Goal: Task Accomplishment & Management: Manage account settings

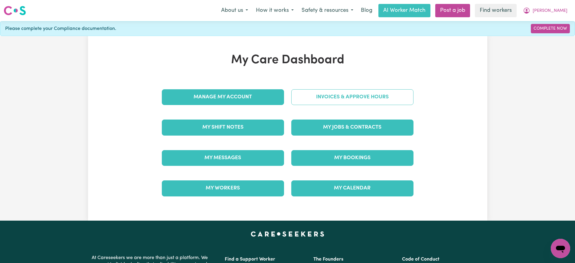
click at [294, 102] on link "Invoices & Approve Hours" at bounding box center [352, 97] width 122 height 16
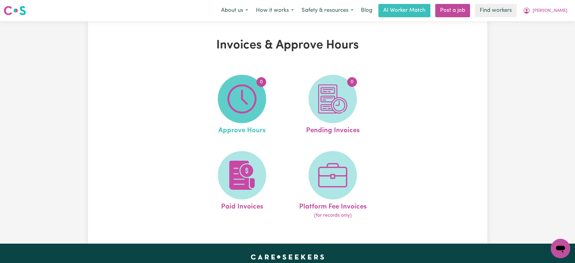
click at [242, 112] on img at bounding box center [241, 98] width 29 height 29
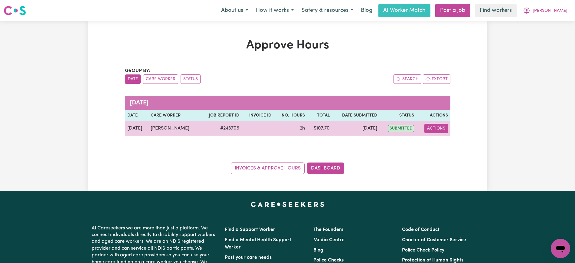
click at [439, 126] on button "Actions" at bounding box center [436, 128] width 24 height 9
click at [444, 142] on link "View Job Report" at bounding box center [451, 142] width 52 height 12
select select "pm"
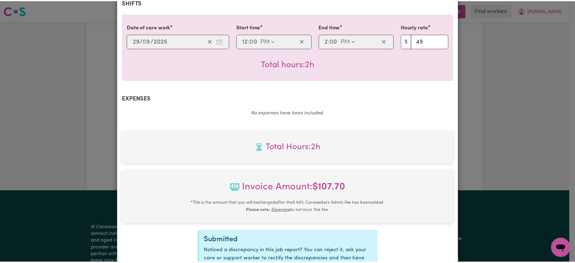
scroll to position [212, 0]
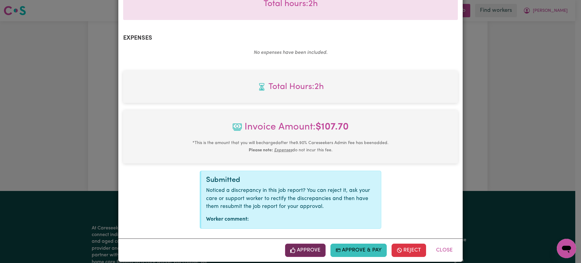
click at [311, 246] on button "Approve" at bounding box center [305, 249] width 41 height 13
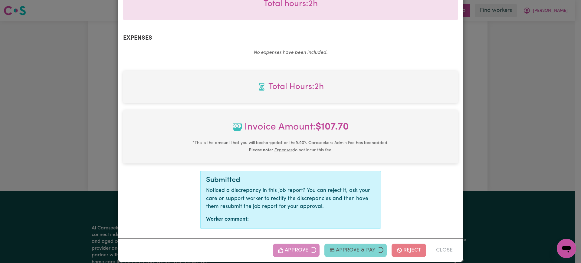
click at [536, 133] on div "Job Report # 243705 - [PERSON_NAME] Summary Job report # 243705 Client name: [P…" at bounding box center [290, 131] width 581 height 263
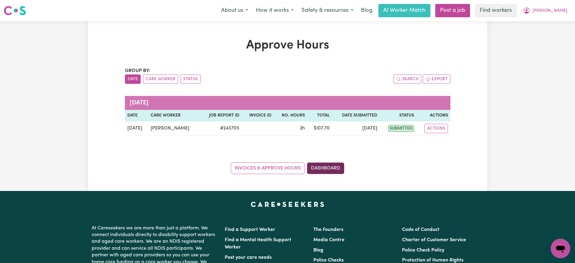
click at [326, 164] on link "Dashboard" at bounding box center [325, 167] width 37 height 11
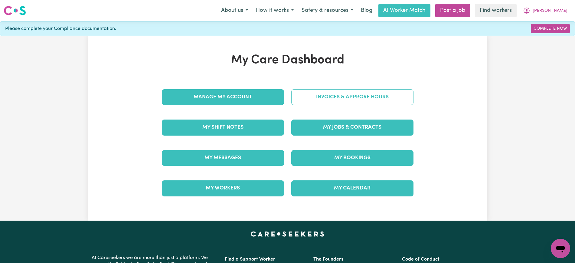
click at [325, 92] on link "Invoices & Approve Hours" at bounding box center [352, 97] width 122 height 16
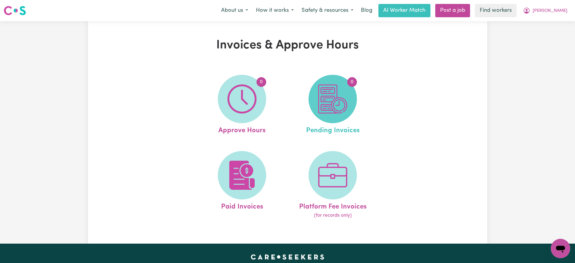
click at [341, 107] on img at bounding box center [332, 98] width 29 height 29
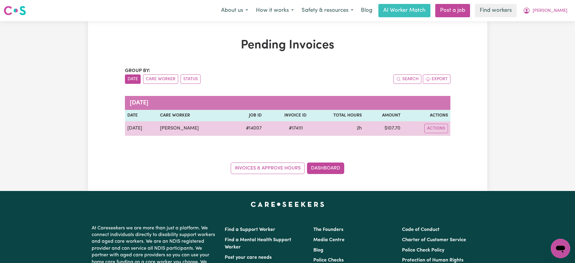
click at [293, 126] on span "# 174111" at bounding box center [295, 128] width 21 height 7
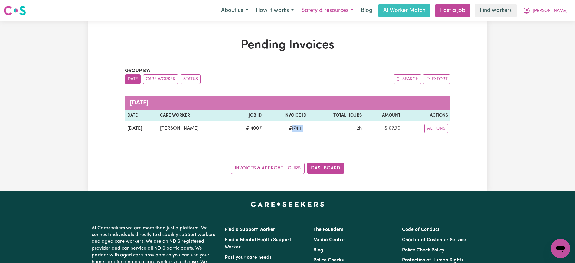
copy span "174111"
drag, startPoint x: 555, startPoint y: 10, endPoint x: 555, endPoint y: 17, distance: 6.4
click at [554, 10] on button "[PERSON_NAME]" at bounding box center [545, 10] width 52 height 13
click at [554, 34] on link "Logout" at bounding box center [547, 34] width 48 height 11
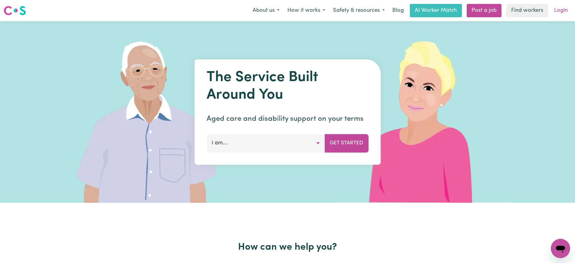
click at [558, 10] on link "Login" at bounding box center [560, 10] width 21 height 13
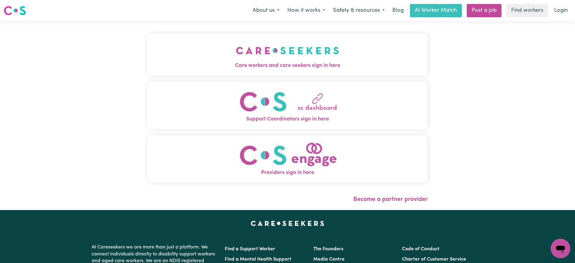
click at [308, 41] on img "Care workers and care seekers sign in here" at bounding box center [287, 50] width 103 height 22
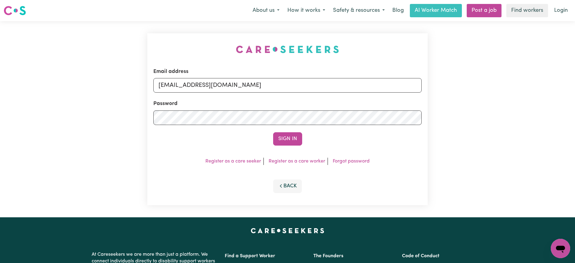
drag, startPoint x: 168, startPoint y: 36, endPoint x: 269, endPoint y: 70, distance: 105.9
click at [168, 36] on div "Email address [EMAIL_ADDRESS][DOMAIN_NAME] Password Sign In Register as a care …" at bounding box center [288, 119] width 288 height 196
drag, startPoint x: 190, startPoint y: 86, endPoint x: 558, endPoint y: 80, distance: 367.1
click at [570, 92] on div "Email address [EMAIL_ADDRESS][DOMAIN_NAME] Password Sign In Register as a care …" at bounding box center [287, 119] width 575 height 196
type input "[EMAIL_ADDRESS][DOMAIN_NAME]"
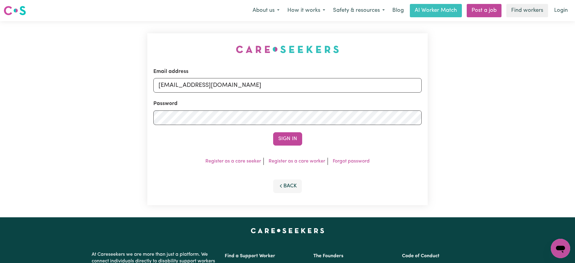
click at [273, 132] on button "Sign In" at bounding box center [287, 138] width 29 height 13
